Goal: Information Seeking & Learning: Learn about a topic

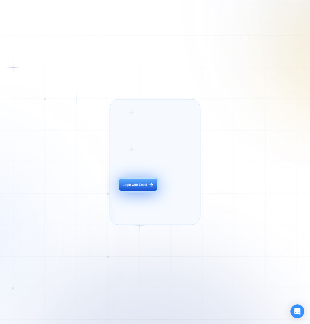
click at [143, 187] on div "Login with Email" at bounding box center [134, 185] width 24 height 4
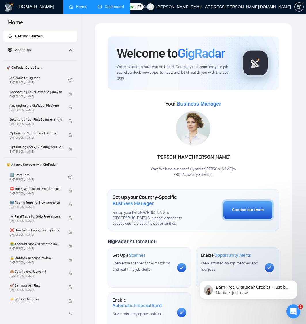
click at [104, 8] on link "Dashboard" at bounding box center [111, 6] width 26 height 5
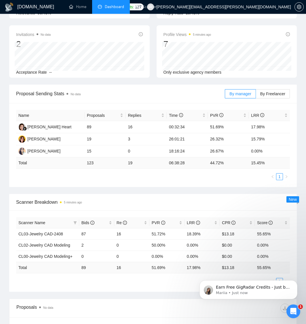
scroll to position [86, 0]
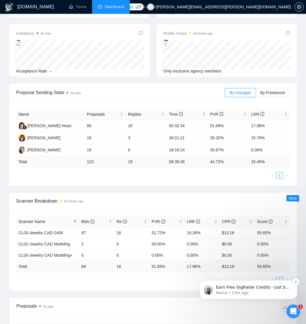
click at [247, 288] on p "Earn Free GigRadar Credits - Just by Sharing Your Story! 💬 Want more credits fo…" at bounding box center [253, 287] width 74 height 6
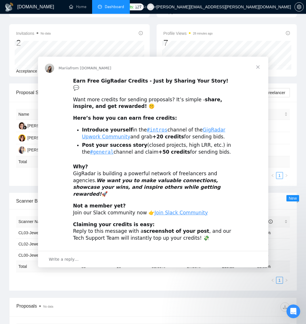
scroll to position [0, 0]
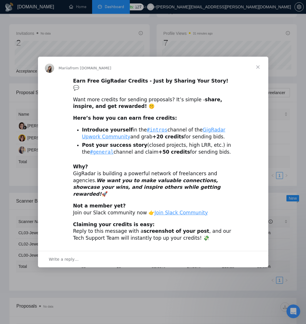
click at [254, 75] on span "Close" at bounding box center [257, 67] width 21 height 21
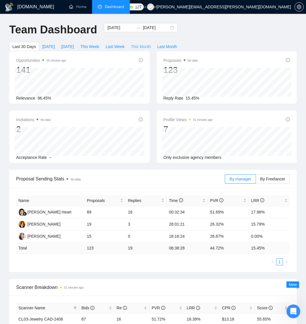
click at [139, 47] on span "This Month" at bounding box center [141, 46] width 20 height 6
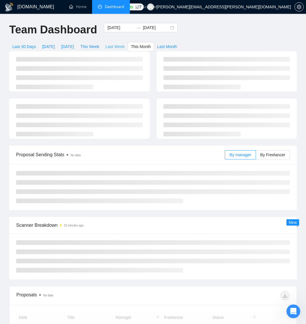
type input "[DATE]"
click at [121, 46] on span "Last Week" at bounding box center [114, 46] width 19 height 6
type input "[DATE]"
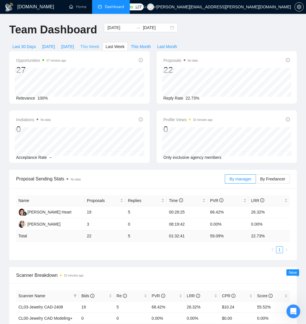
click at [91, 48] on span "This Week" at bounding box center [89, 46] width 19 height 6
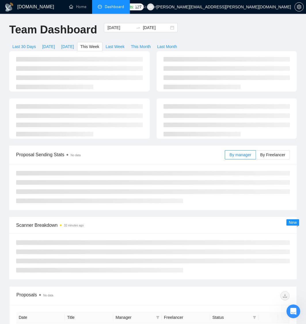
type input "[DATE]"
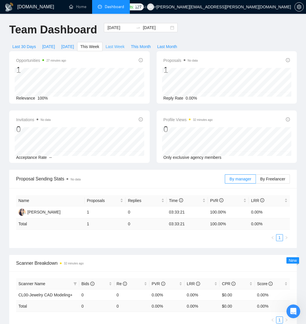
click at [113, 47] on span "Last Week" at bounding box center [114, 46] width 19 height 6
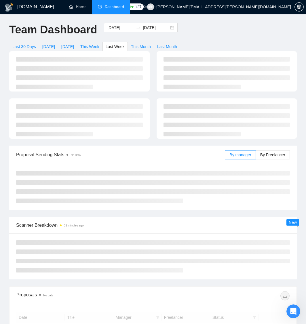
type input "[DATE]"
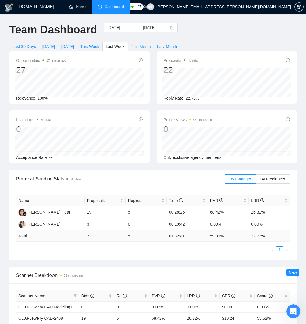
click at [142, 46] on span "This Month" at bounding box center [141, 46] width 20 height 6
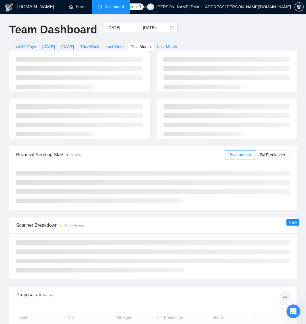
type input "[DATE]"
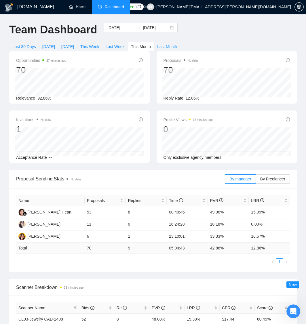
click at [171, 46] on span "Last Month" at bounding box center [167, 46] width 20 height 6
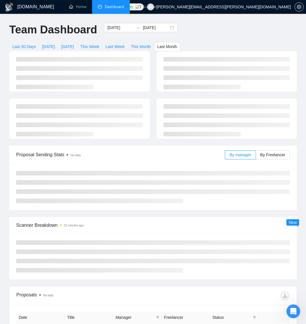
type input "[DATE]"
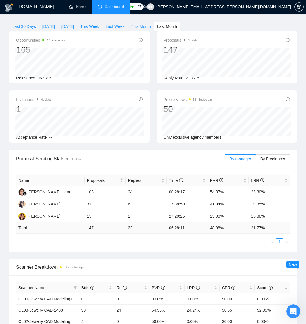
scroll to position [29, 0]
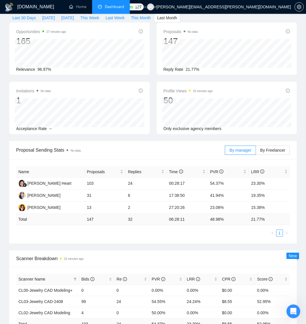
click at [291, 256] on span "New" at bounding box center [292, 255] width 8 height 5
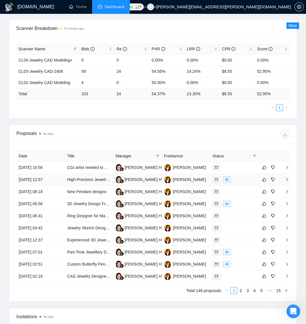
scroll to position [287, 0]
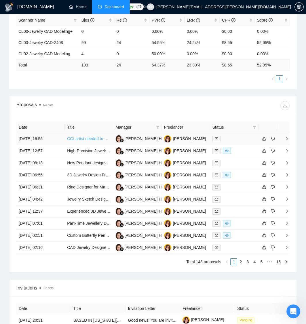
click at [83, 136] on link "CGI artist needed to make 3D moving renderings of my jewelry." at bounding box center [123, 138] width 113 height 5
